Goal: Feedback & Contribution: Contribute content

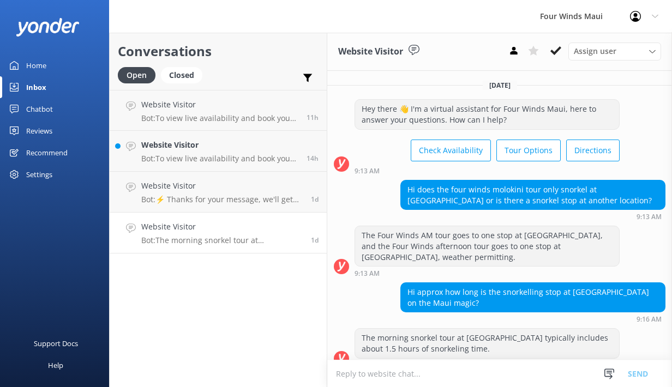
scroll to position [10, 0]
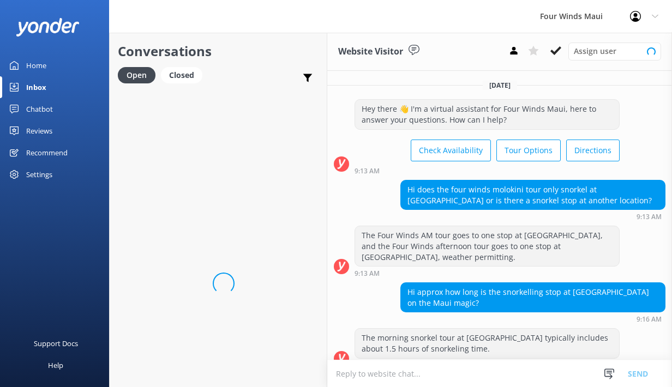
scroll to position [10, 0]
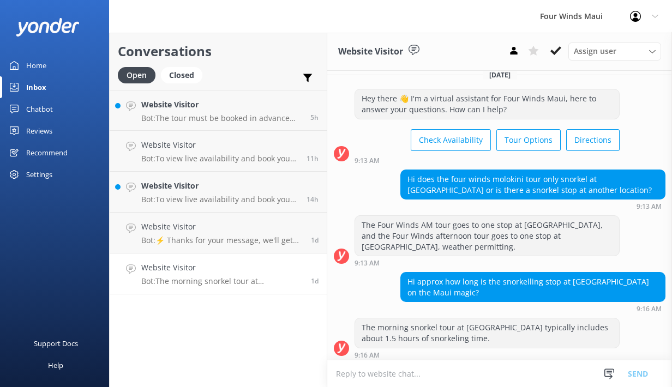
click at [176, 269] on h4 "Website Visitor" at bounding box center [221, 268] width 161 height 12
click at [277, 233] on div "Website Visitor Bot: ⚡ Thanks for your message, we'll get back to you as soon a…" at bounding box center [221, 233] width 161 height 24
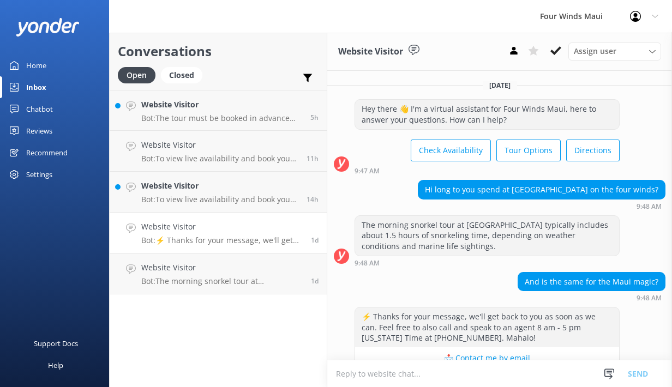
scroll to position [44, 0]
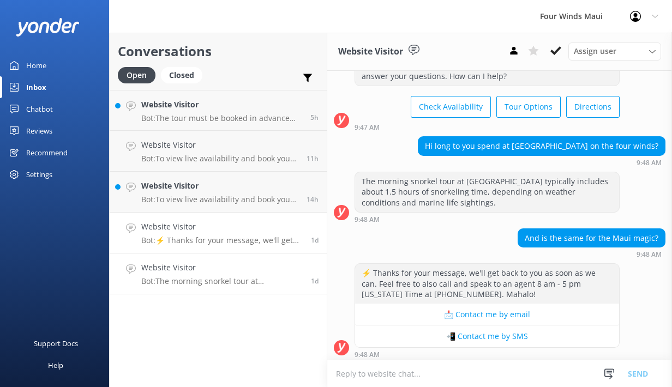
click at [258, 270] on h4 "Website Visitor" at bounding box center [221, 268] width 161 height 12
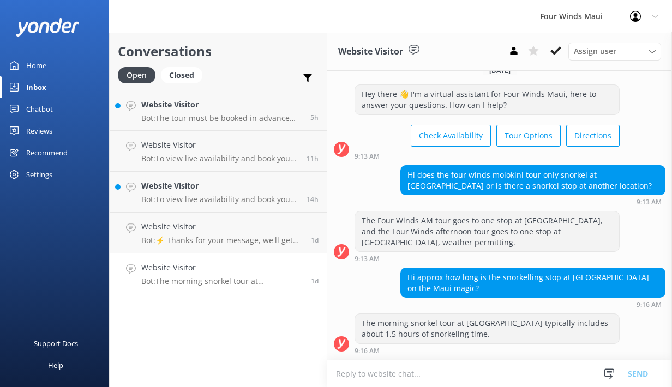
scroll to position [10, 0]
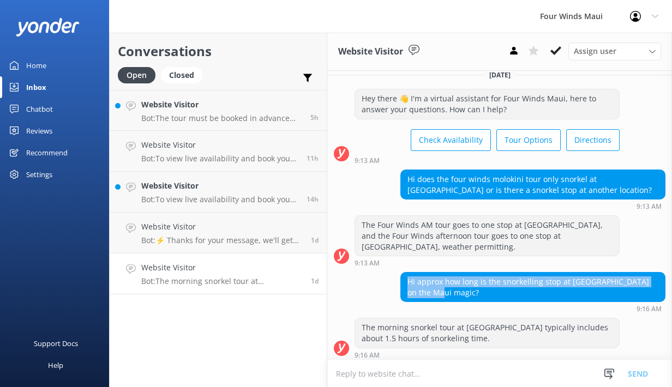
drag, startPoint x: 433, startPoint y: 291, endPoint x: 400, endPoint y: 274, distance: 37.6
click at [400, 274] on div "Hi approx how long is the snorkelling stop at [GEOGRAPHIC_DATA] on the Maui mag…" at bounding box center [532, 287] width 265 height 30
copy div "Hi approx how long is the snorkelling stop at [GEOGRAPHIC_DATA] on the Maui mag…"
click at [33, 89] on div "Inbox" at bounding box center [36, 87] width 20 height 22
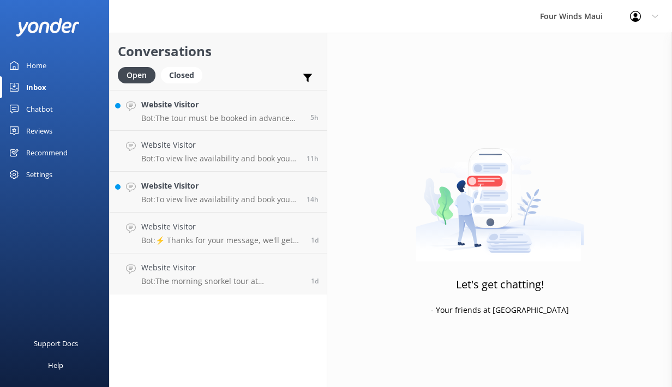
click at [40, 115] on div "Chatbot" at bounding box center [39, 109] width 27 height 22
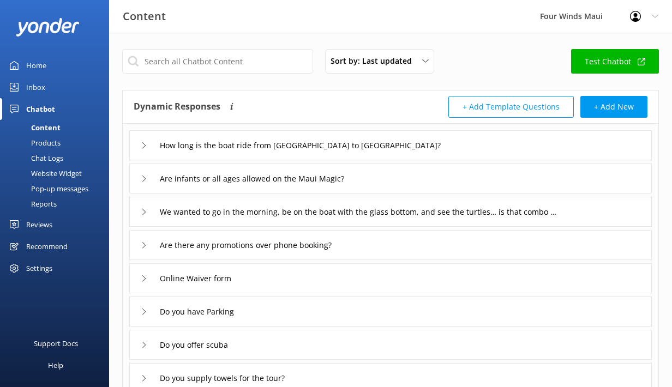
click at [58, 160] on div "Chat Logs" at bounding box center [35, 157] width 57 height 15
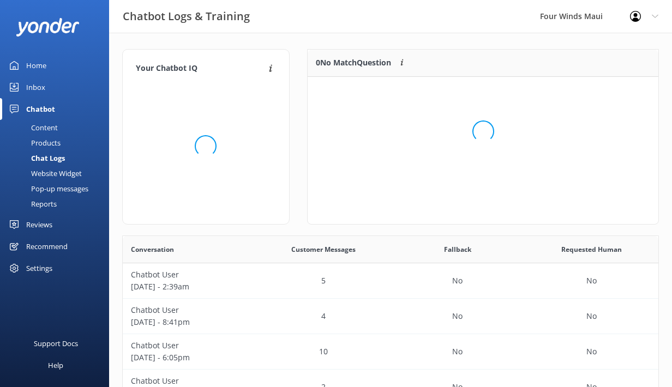
scroll to position [110, 351]
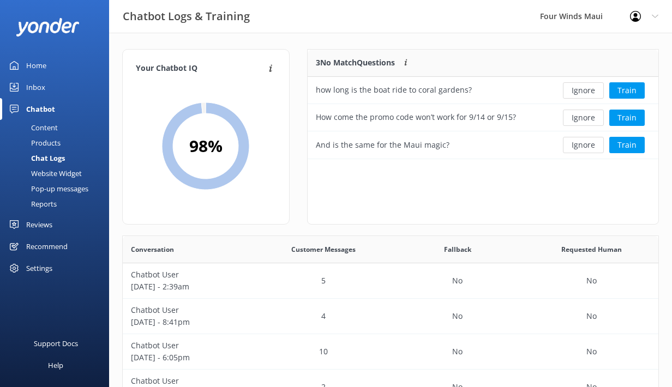
click at [54, 126] on div "Content" at bounding box center [32, 127] width 51 height 15
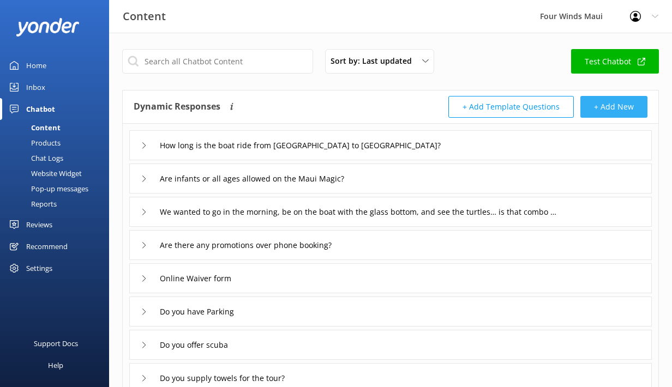
click at [599, 105] on button "+ Add New" at bounding box center [613, 107] width 67 height 22
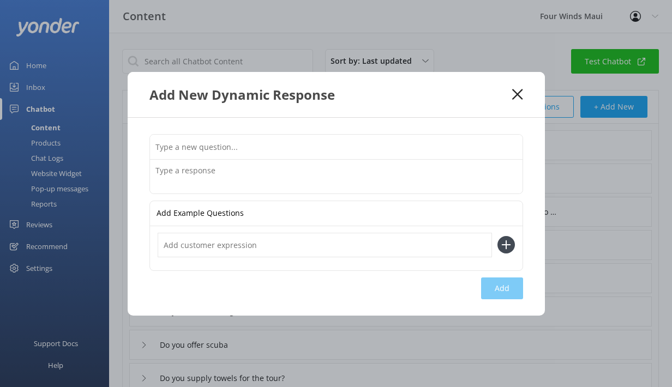
click at [366, 131] on div "Add Example Questions Add" at bounding box center [336, 217] width 417 height 198
click at [360, 138] on input "text" at bounding box center [336, 147] width 372 height 25
paste input "Hi approx how long is the snorkelling stop at [GEOGRAPHIC_DATA] on the Maui mag…"
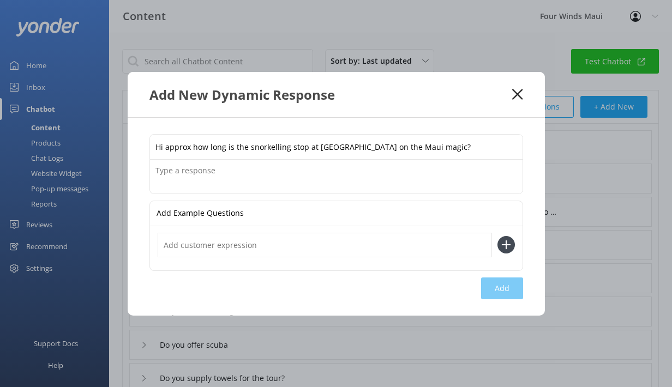
drag, startPoint x: 191, startPoint y: 149, endPoint x: 106, endPoint y: 148, distance: 85.1
click at [106, 148] on div "Add New Dynamic Response Hi approx how long is the snorkelling stop at molokini…" at bounding box center [336, 193] width 672 height 387
type input "Approximately how long is the snorkelling stop at molokini on the Maui magic?"
click at [255, 178] on textarea at bounding box center [336, 177] width 372 height 34
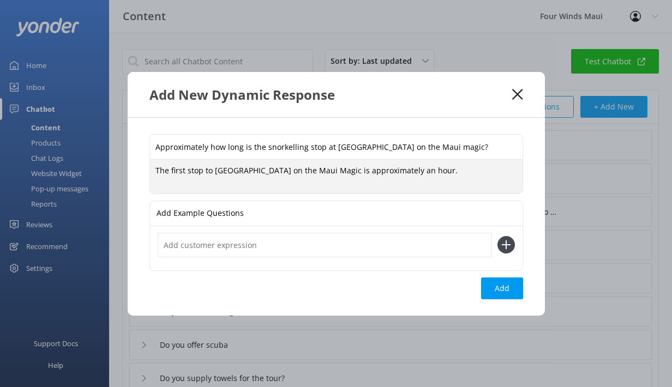
type textarea "The first stop to Molokini on the Maui Magic is approximately an hour."
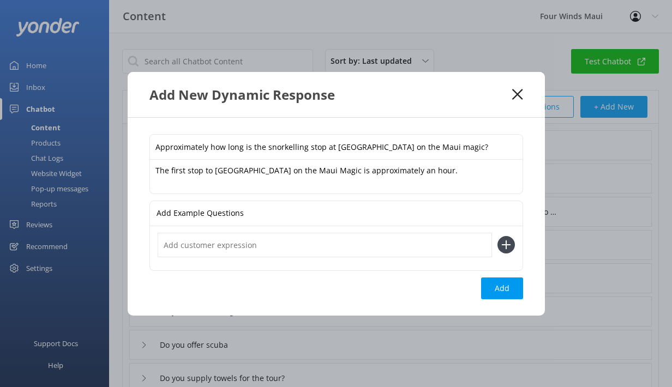
click at [292, 147] on input "Approximately how long is the snorkelling stop at molokini on the Maui magic?" at bounding box center [336, 147] width 372 height 25
type input "Approximately how long is the snorkeling stop at molokini on the Maui magic?"
click at [508, 285] on button "Add" at bounding box center [502, 288] width 42 height 22
type input "Approximately how long is the snorkeling stop at molokini on the Maui magic?"
type input "How long is the boat ride from Ma’alaea Harbor to Molokini crater?"
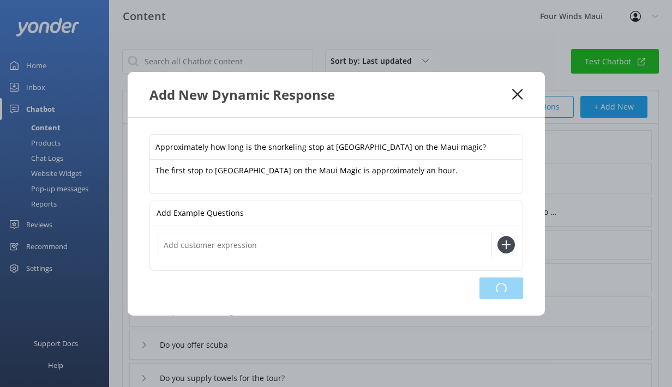
type input "Are infants or all ages allowed on the Maui Magic?"
type input "We wanted to go in the morning, be on the boat with the glass bottom, and see t…"
type input "Are there any promotions over phone booking?"
type input "Online Waiver form"
type input "Do you have Parking"
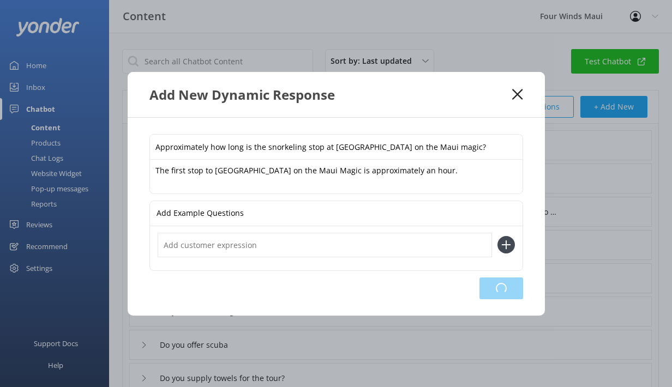
type input "Do you offer scuba"
type input "Do you supply towels for the tour?"
type input "Tour Options"
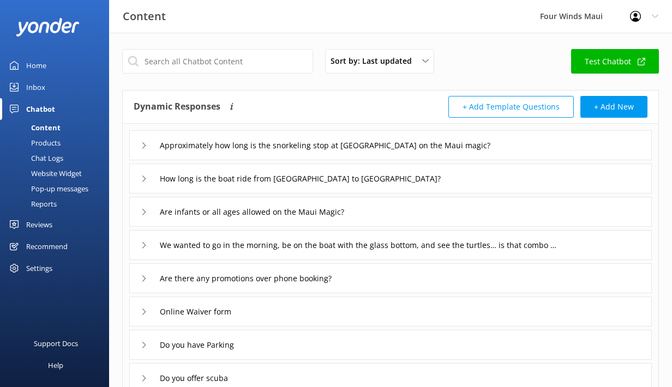
click at [51, 86] on link "Inbox" at bounding box center [54, 87] width 109 height 22
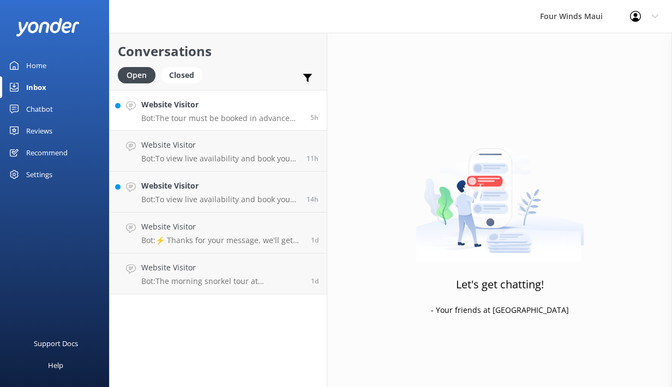
click at [218, 111] on div "Website Visitor Bot: The tour must be booked in advance and paid for by credit …" at bounding box center [221, 110] width 161 height 23
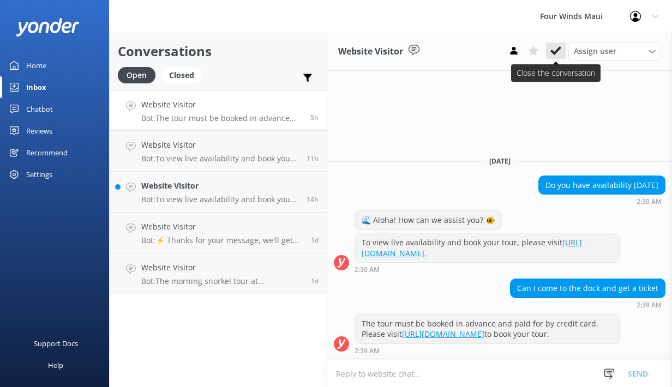
click at [558, 53] on icon at bounding box center [555, 50] width 11 height 11
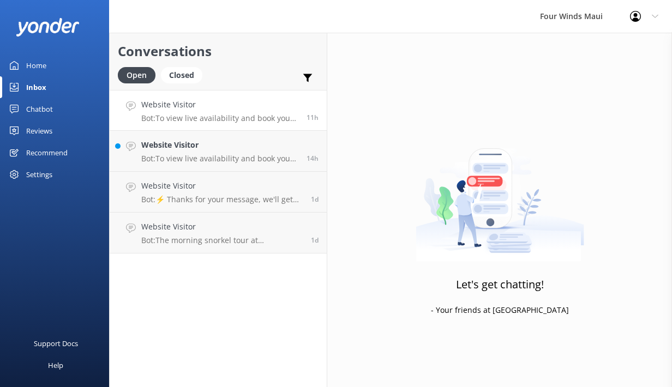
click at [269, 107] on h4 "Website Visitor" at bounding box center [219, 105] width 157 height 12
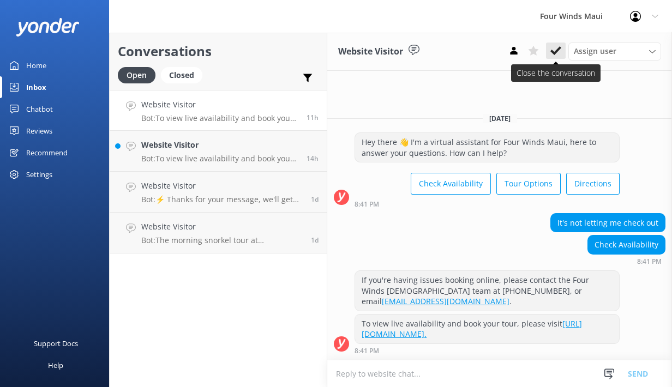
click at [556, 52] on use at bounding box center [555, 50] width 11 height 9
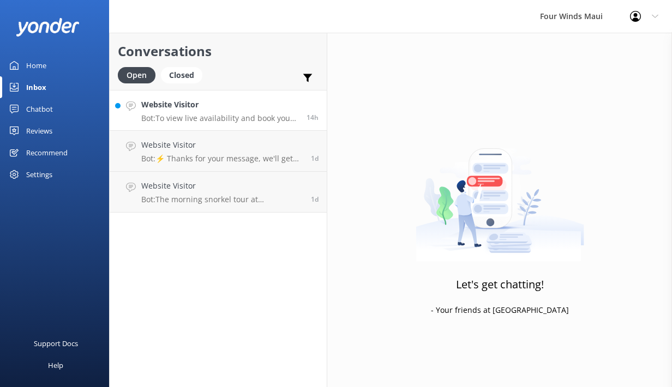
click at [167, 110] on h4 "Website Visitor" at bounding box center [219, 105] width 157 height 12
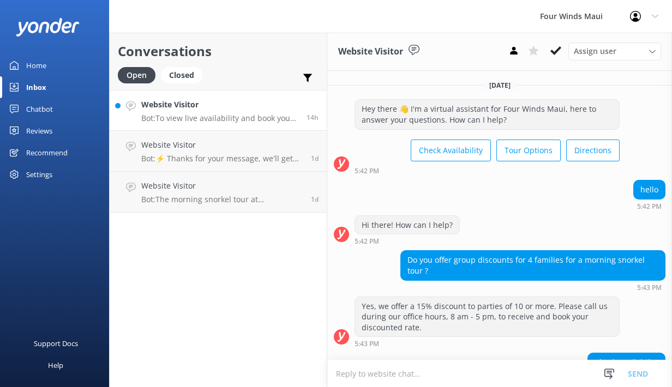
scroll to position [178, 0]
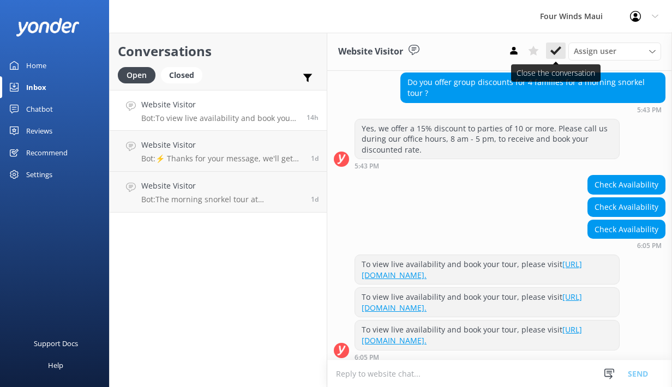
click at [553, 52] on use at bounding box center [555, 50] width 11 height 9
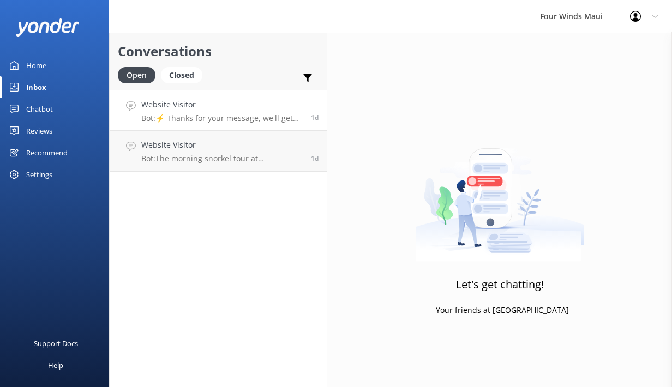
click at [233, 113] on div "Website Visitor Bot: ⚡ Thanks for your message, we'll get back to you as soon a…" at bounding box center [221, 110] width 161 height 23
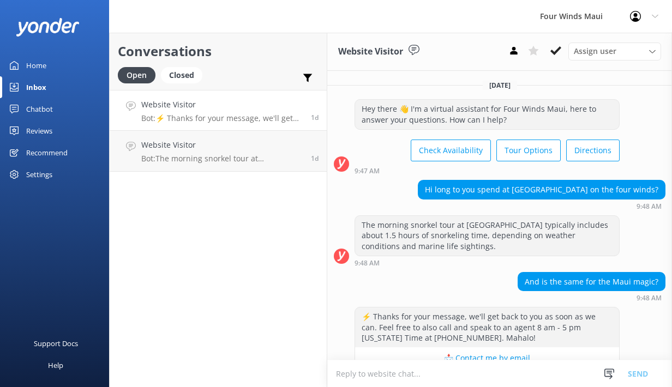
scroll to position [44, 0]
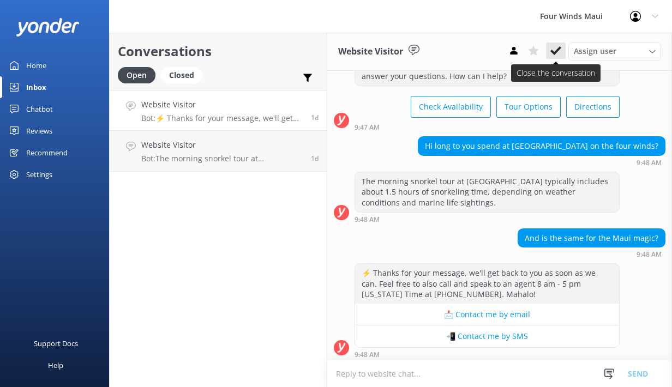
click at [559, 56] on icon at bounding box center [555, 50] width 11 height 11
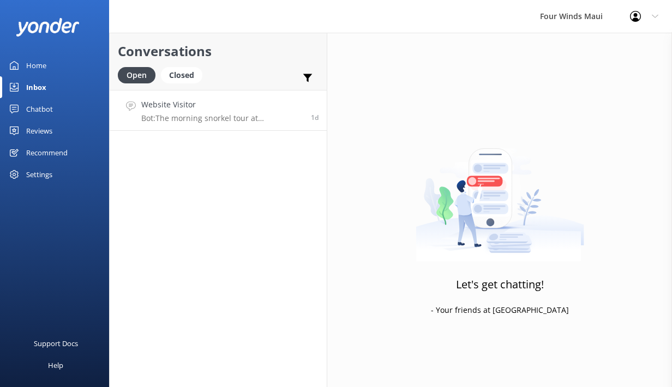
click at [234, 124] on link "Website Visitor Bot: The morning snorkel tour at Molokini typically includes ab…" at bounding box center [218, 110] width 217 height 41
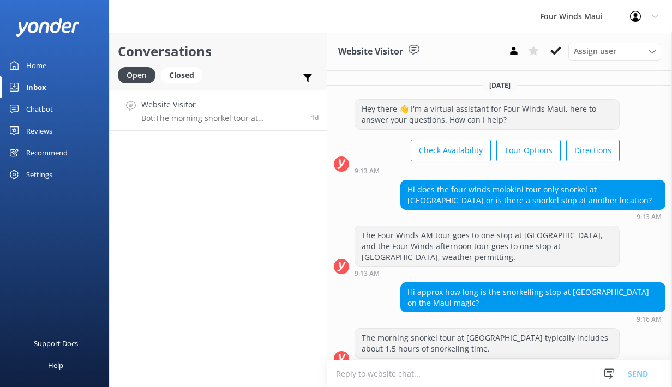
scroll to position [10, 0]
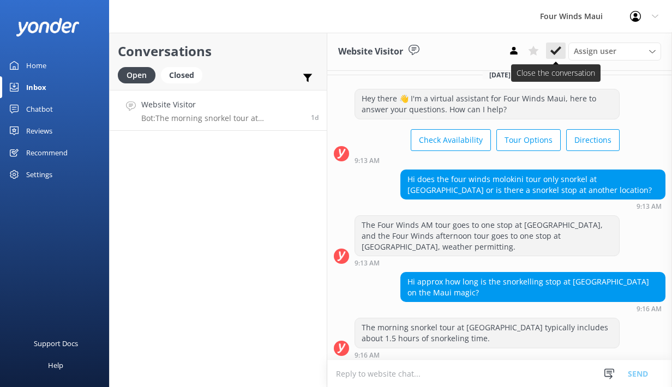
click at [559, 49] on use at bounding box center [555, 50] width 11 height 9
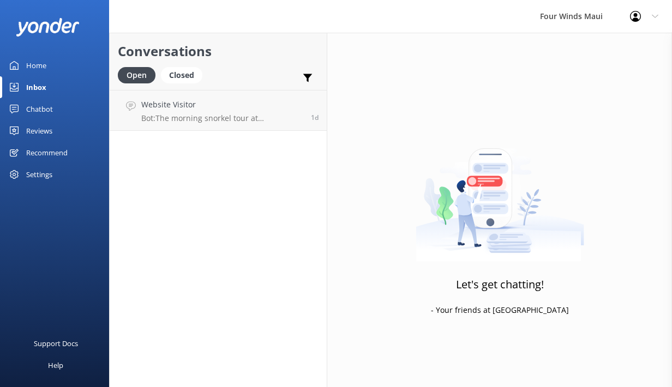
click at [41, 114] on div "Chatbot" at bounding box center [39, 109] width 27 height 22
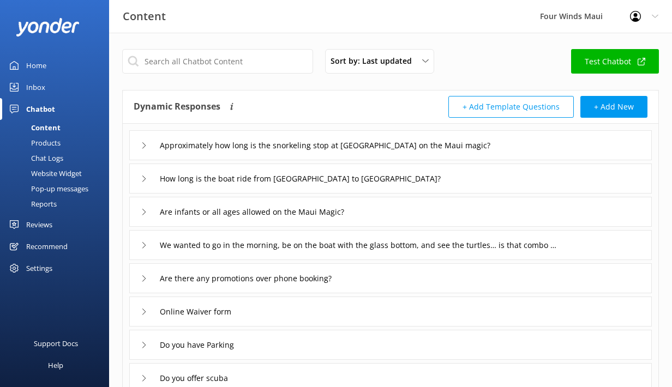
click at [48, 162] on div "Chat Logs" at bounding box center [35, 157] width 57 height 15
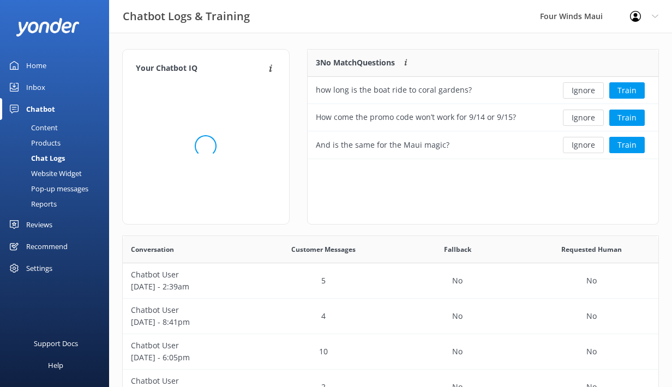
scroll to position [110, 351]
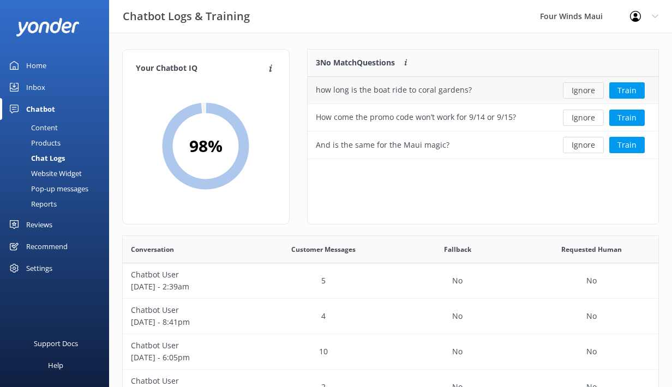
click at [579, 92] on button "Ignore" at bounding box center [583, 90] width 41 height 16
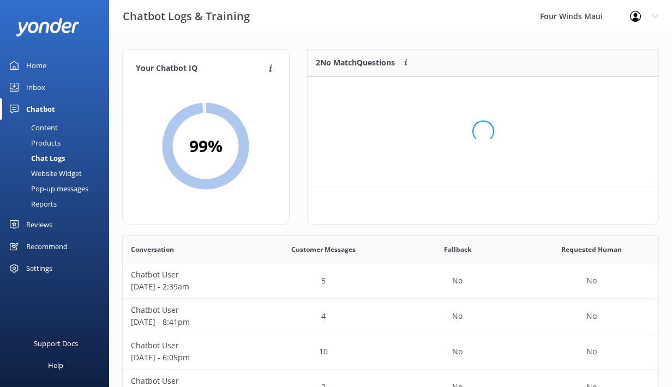
scroll to position [82, 351]
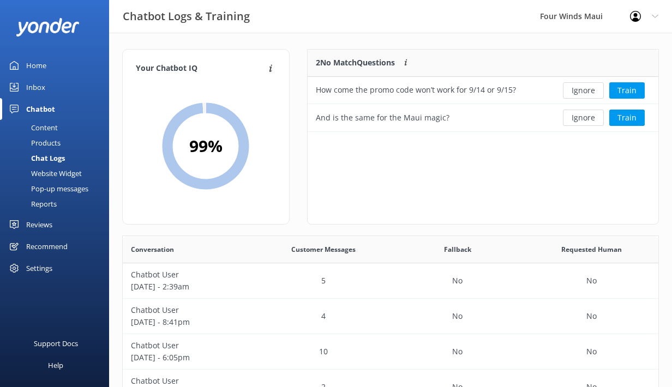
click at [579, 92] on button "Ignore" at bounding box center [583, 90] width 41 height 16
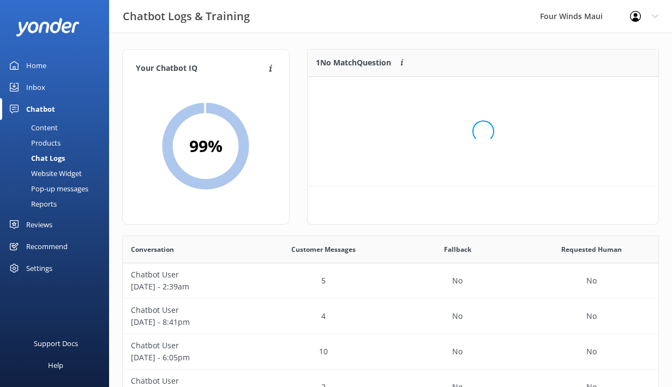
scroll to position [55, 351]
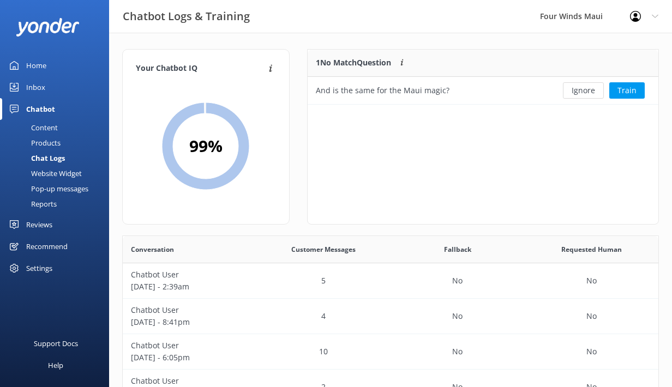
click at [579, 92] on button "Ignore" at bounding box center [583, 90] width 41 height 16
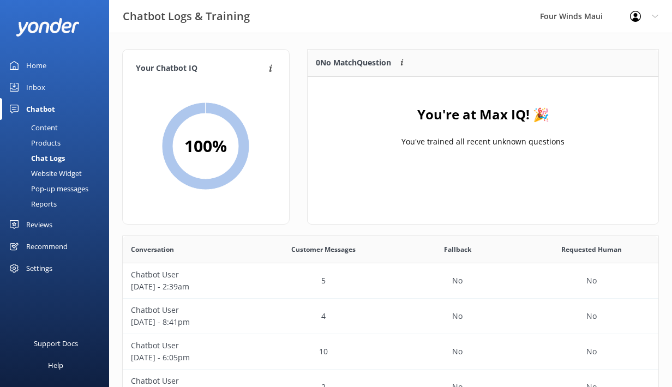
click at [46, 204] on div "Reports" at bounding box center [32, 203] width 50 height 15
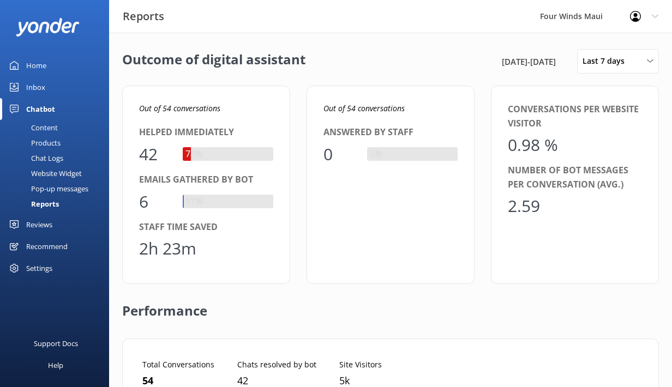
scroll to position [110, 503]
